Goal: Task Accomplishment & Management: Use online tool/utility

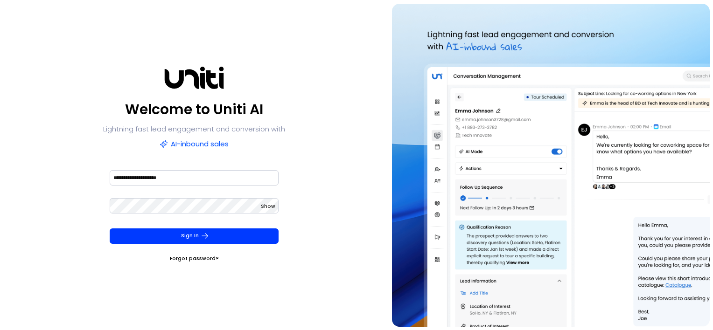
click at [177, 244] on div "Sign In Forgot password?" at bounding box center [194, 246] width 169 height 35
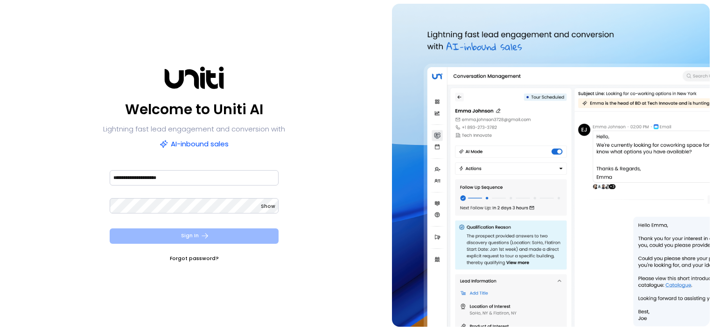
click at [180, 233] on button "Sign In" at bounding box center [194, 236] width 169 height 15
